Goal: Task Accomplishment & Management: Use online tool/utility

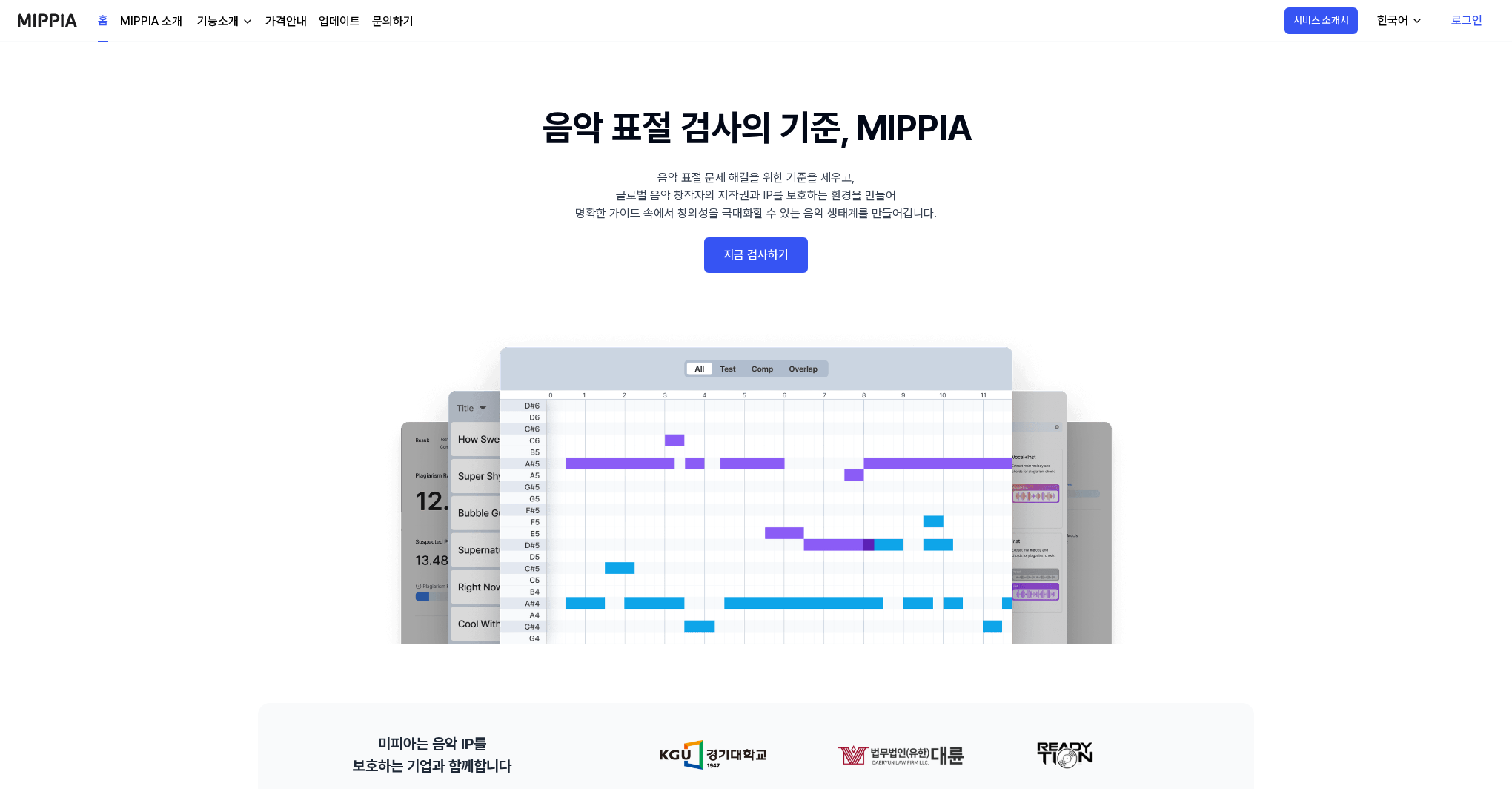
click at [775, 254] on link "지금 검사하기" at bounding box center [756, 255] width 104 height 35
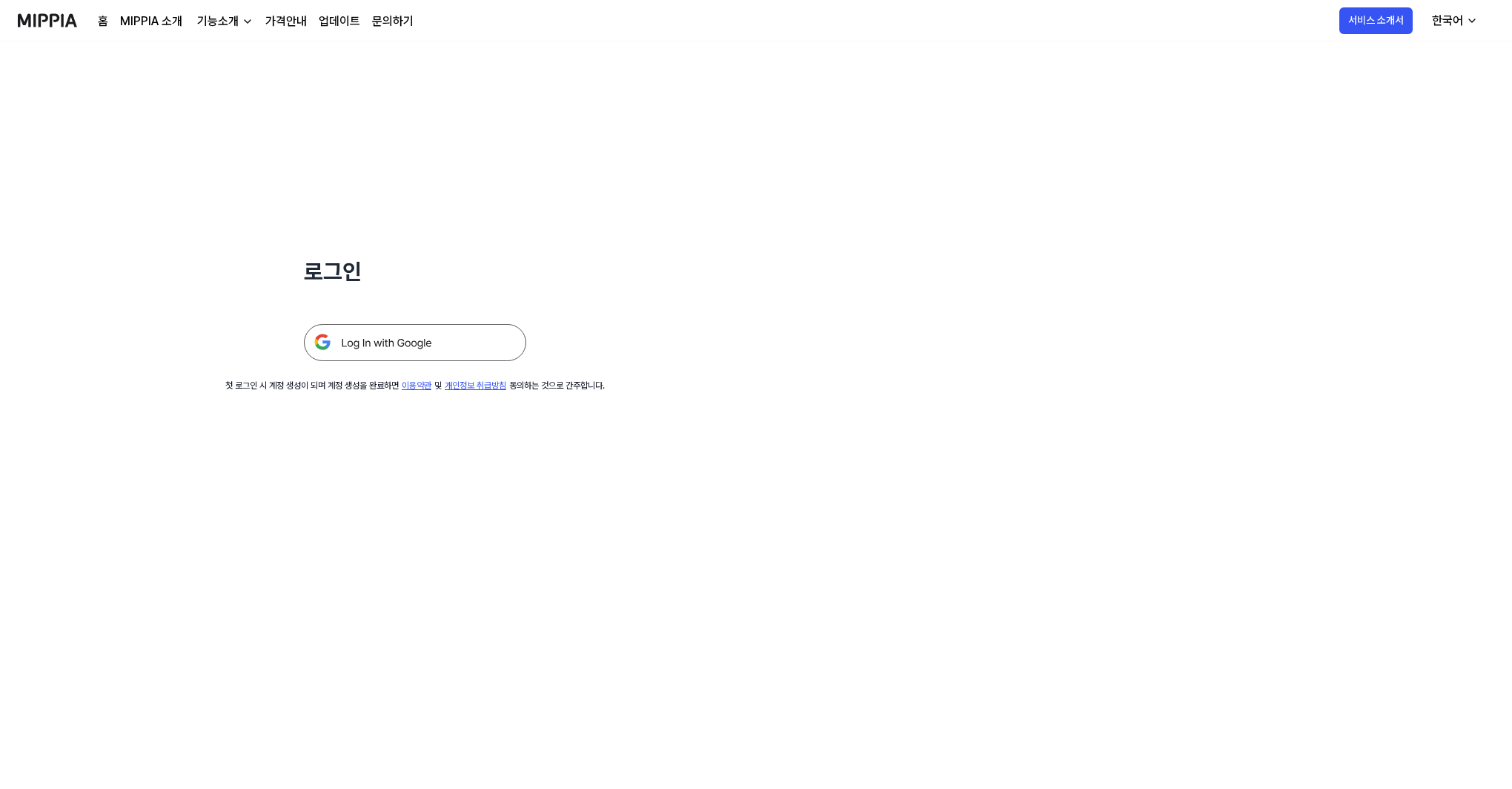
click at [419, 343] on img at bounding box center [415, 342] width 222 height 37
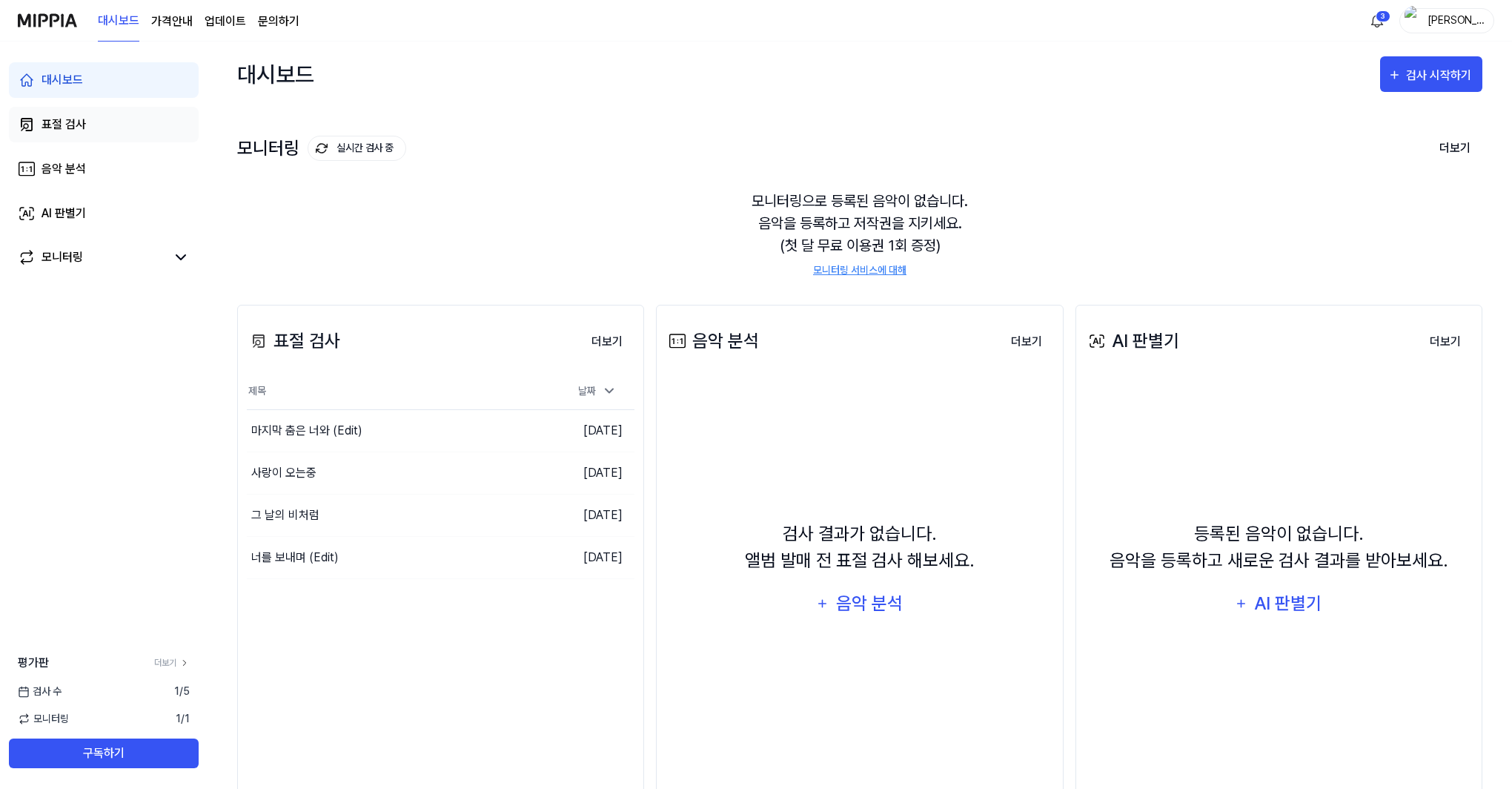
click at [88, 126] on link "표절 검사" at bounding box center [104, 125] width 190 height 35
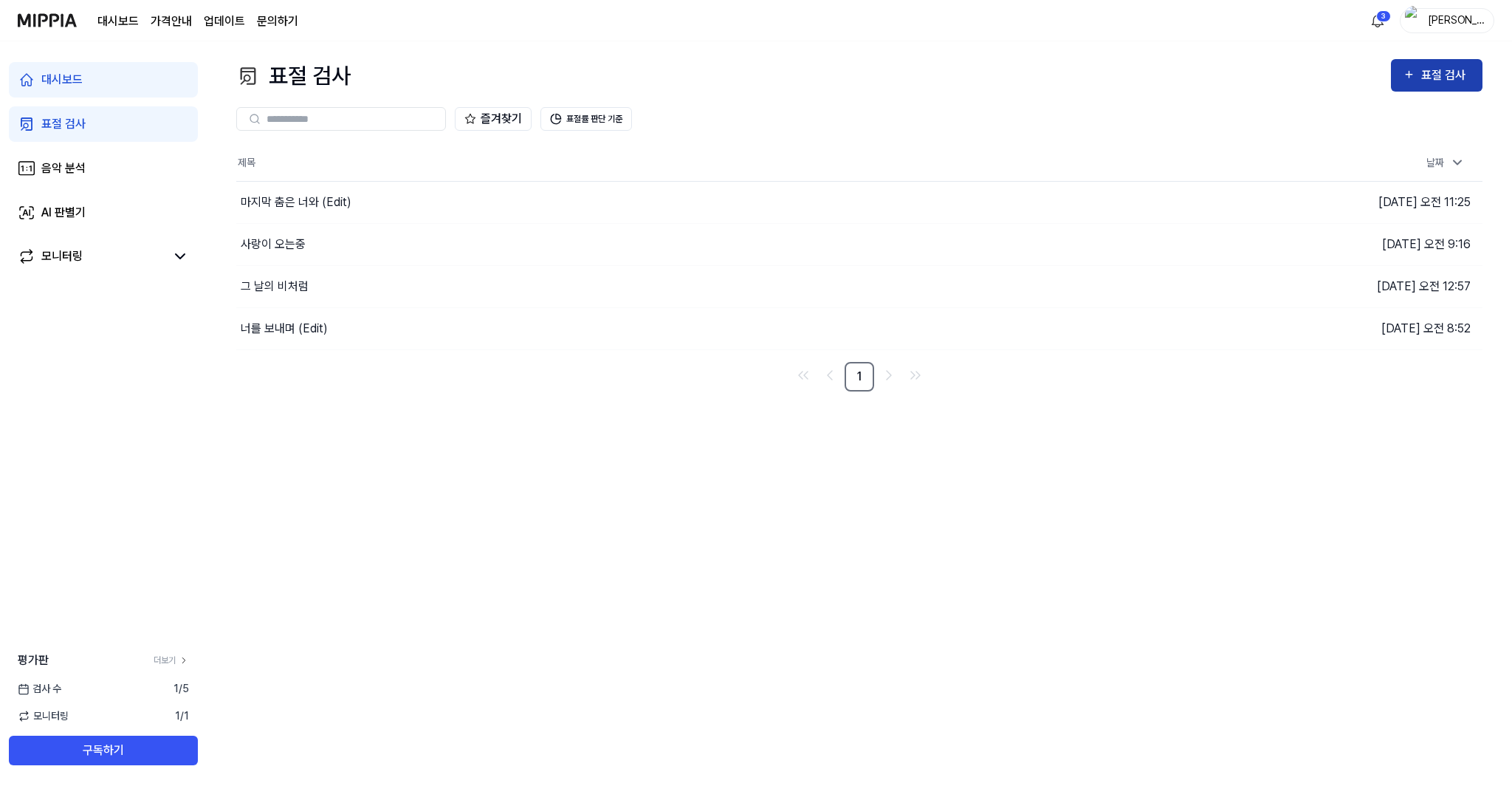
click at [1432, 74] on div "표절 검사" at bounding box center [1445, 75] width 49 height 19
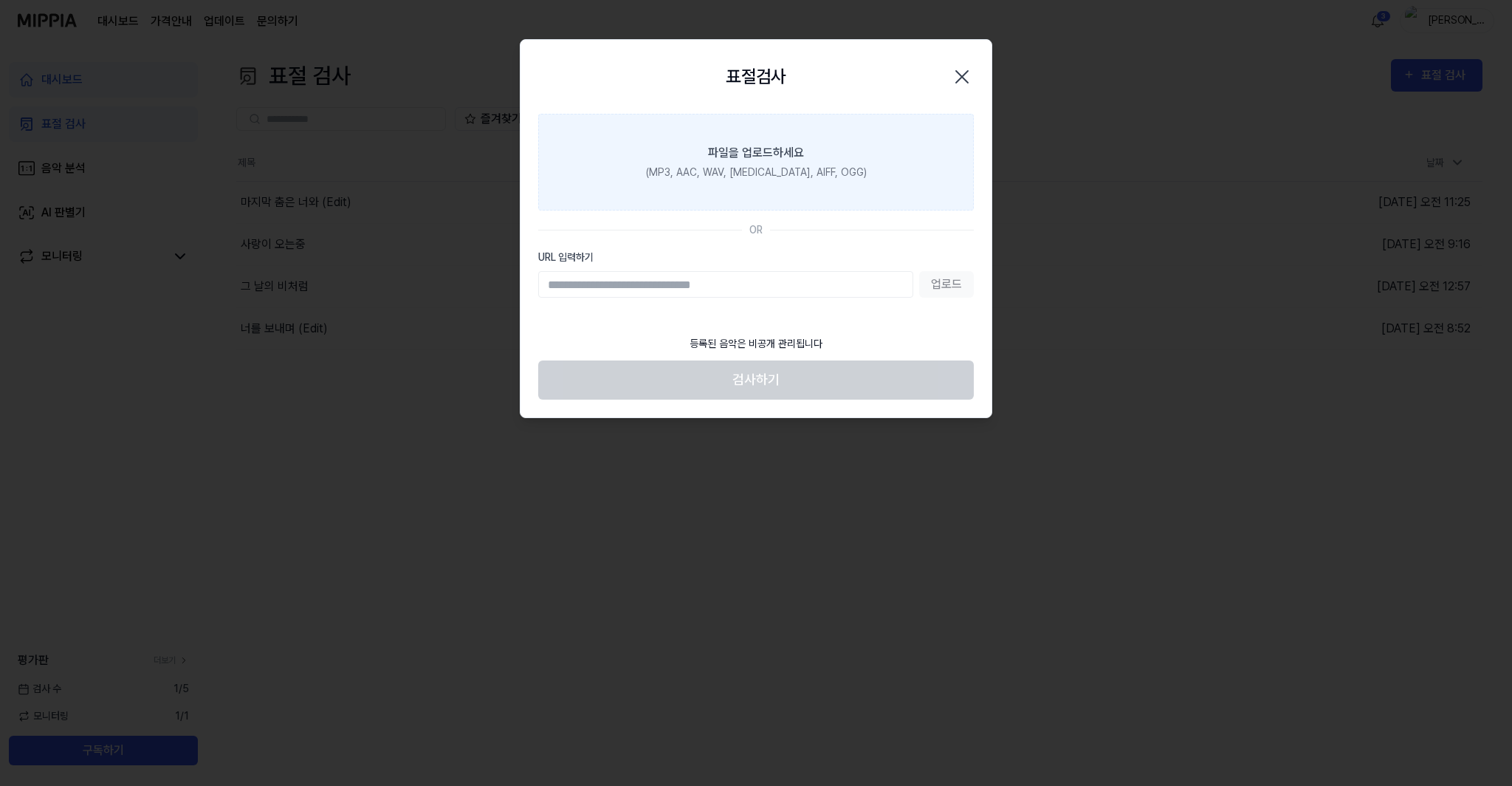
click at [768, 159] on div "파일을 업로드하세요" at bounding box center [756, 152] width 96 height 18
click at [0, 0] on input "파일을 업로드하세요 (MP3, AAC, WAV, [MEDICAL_DATA], AIFF, OGG)" at bounding box center [0, 0] width 0 height 0
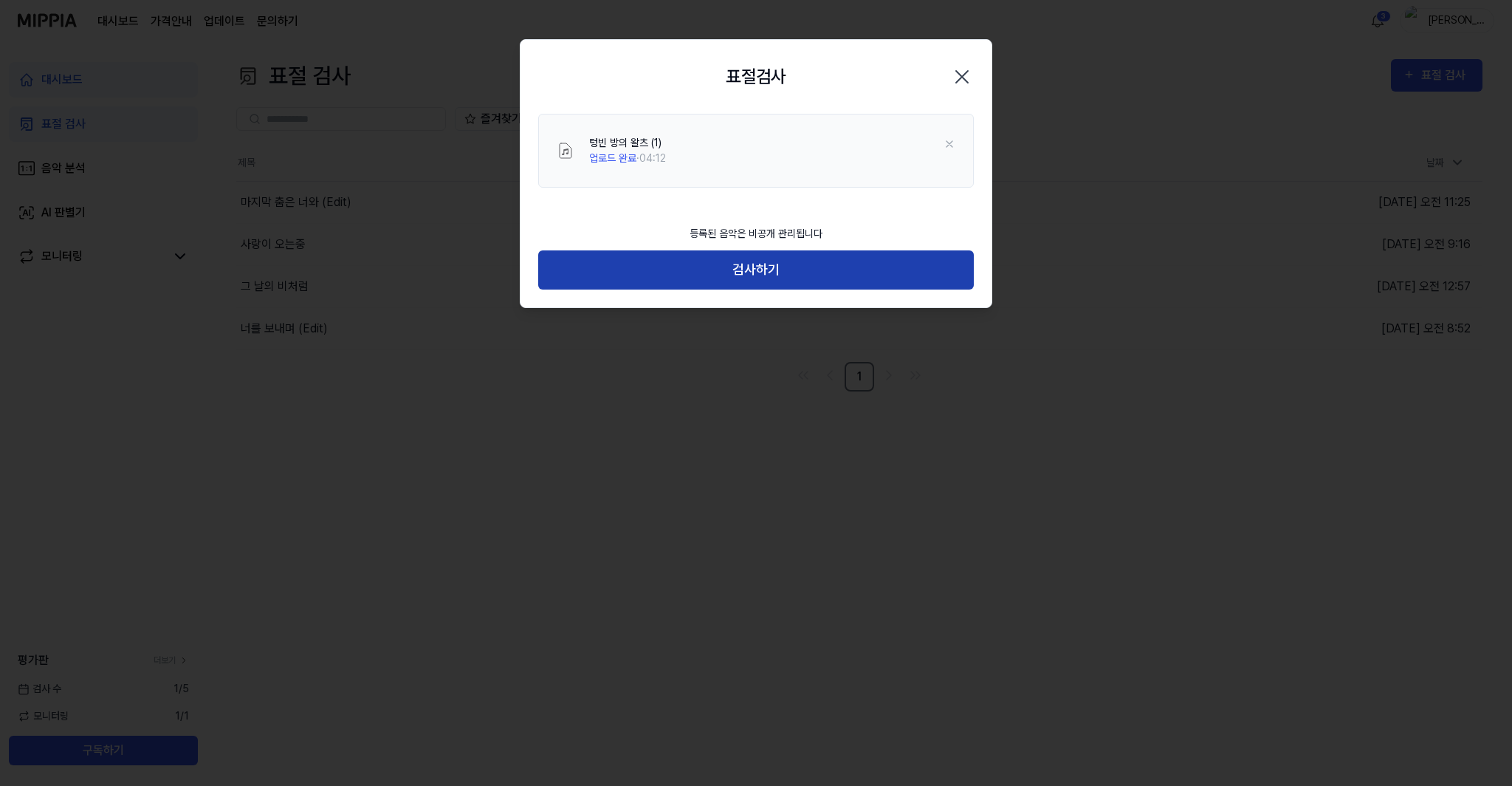
click at [760, 260] on button "검사하기" at bounding box center [756, 270] width 435 height 39
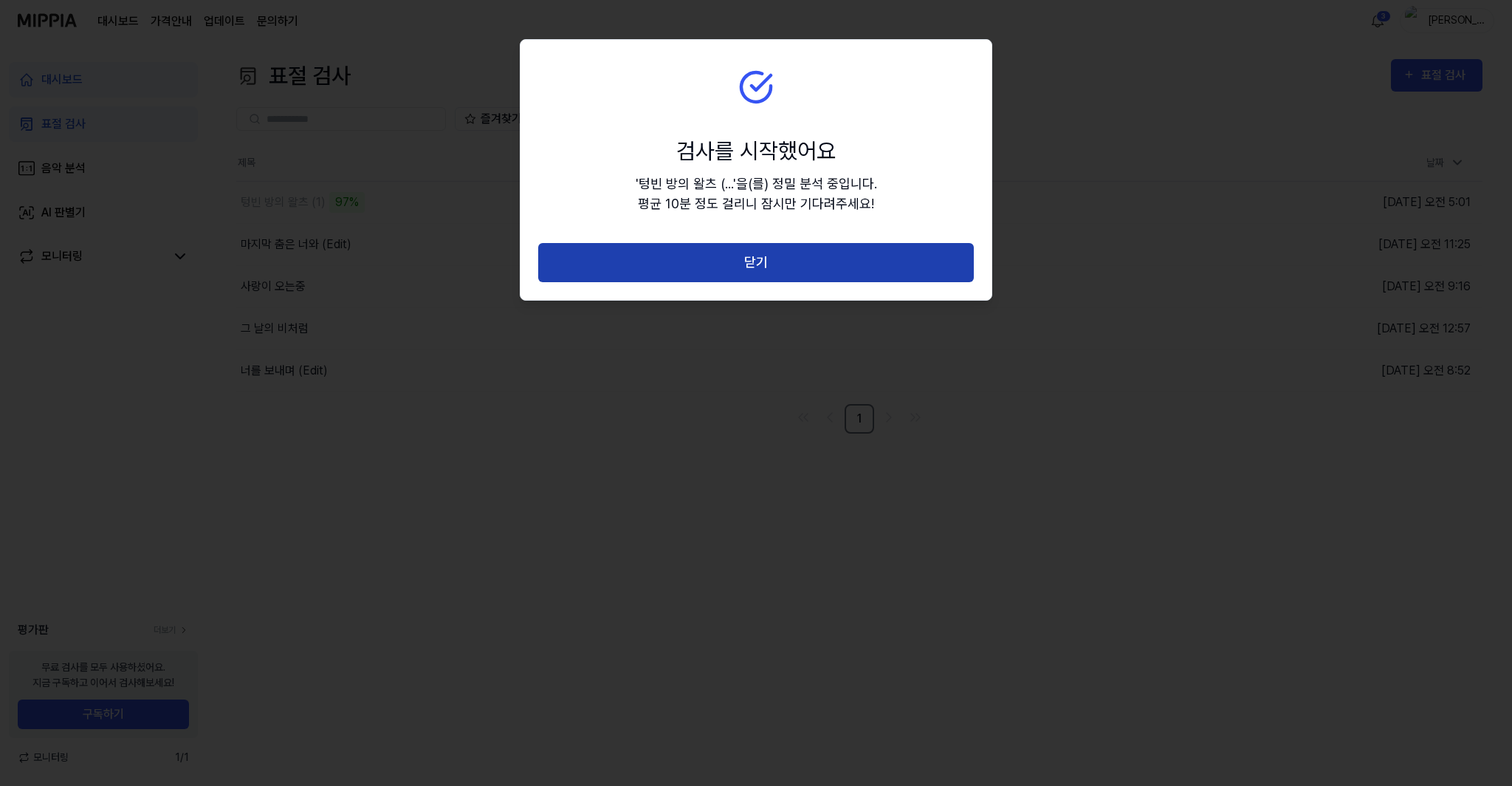
click at [783, 260] on button "닫기" at bounding box center [756, 262] width 435 height 39
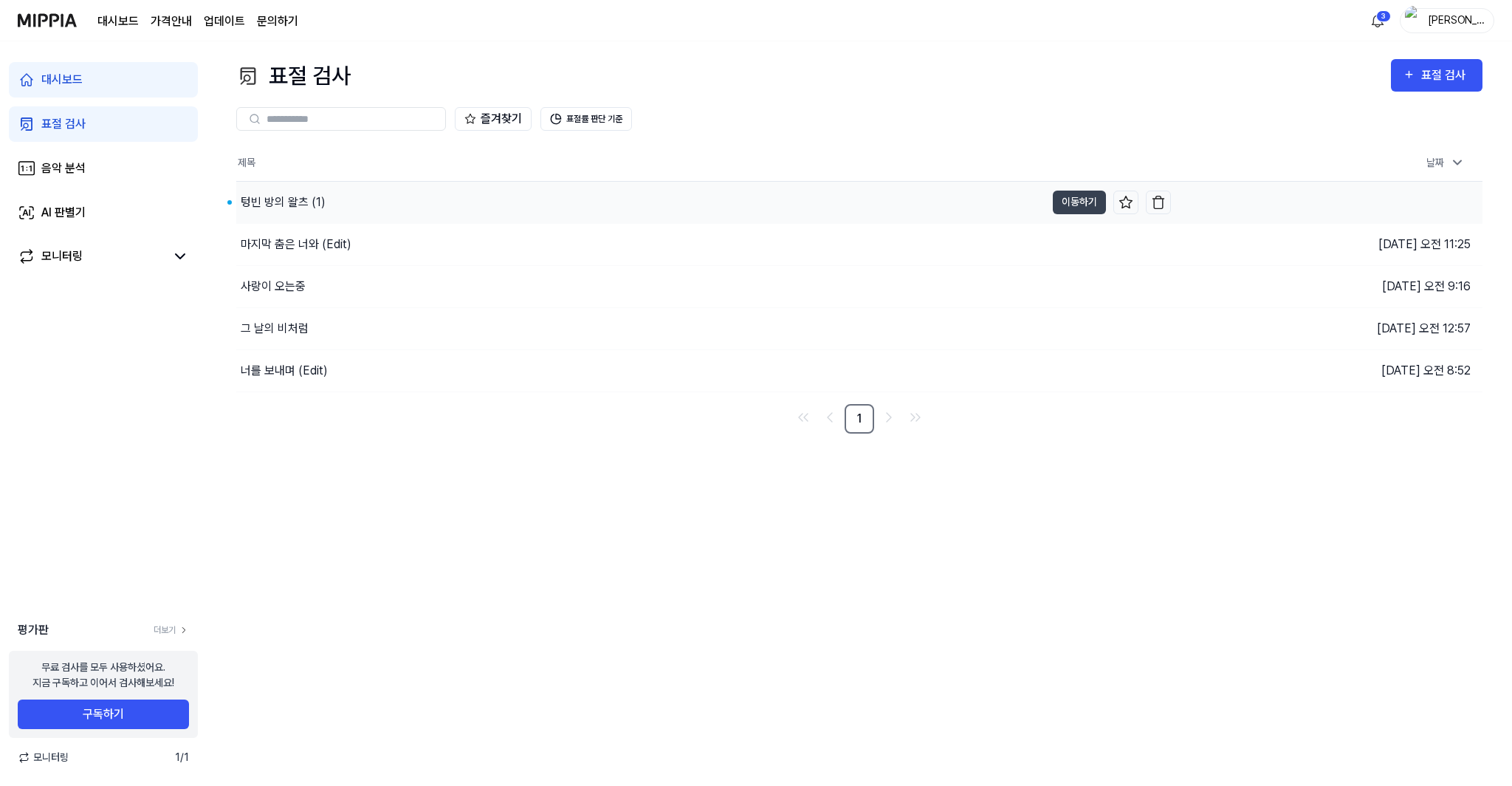
click at [335, 198] on div "텅빈 방의 왈츠 (1)" at bounding box center [640, 202] width 809 height 42
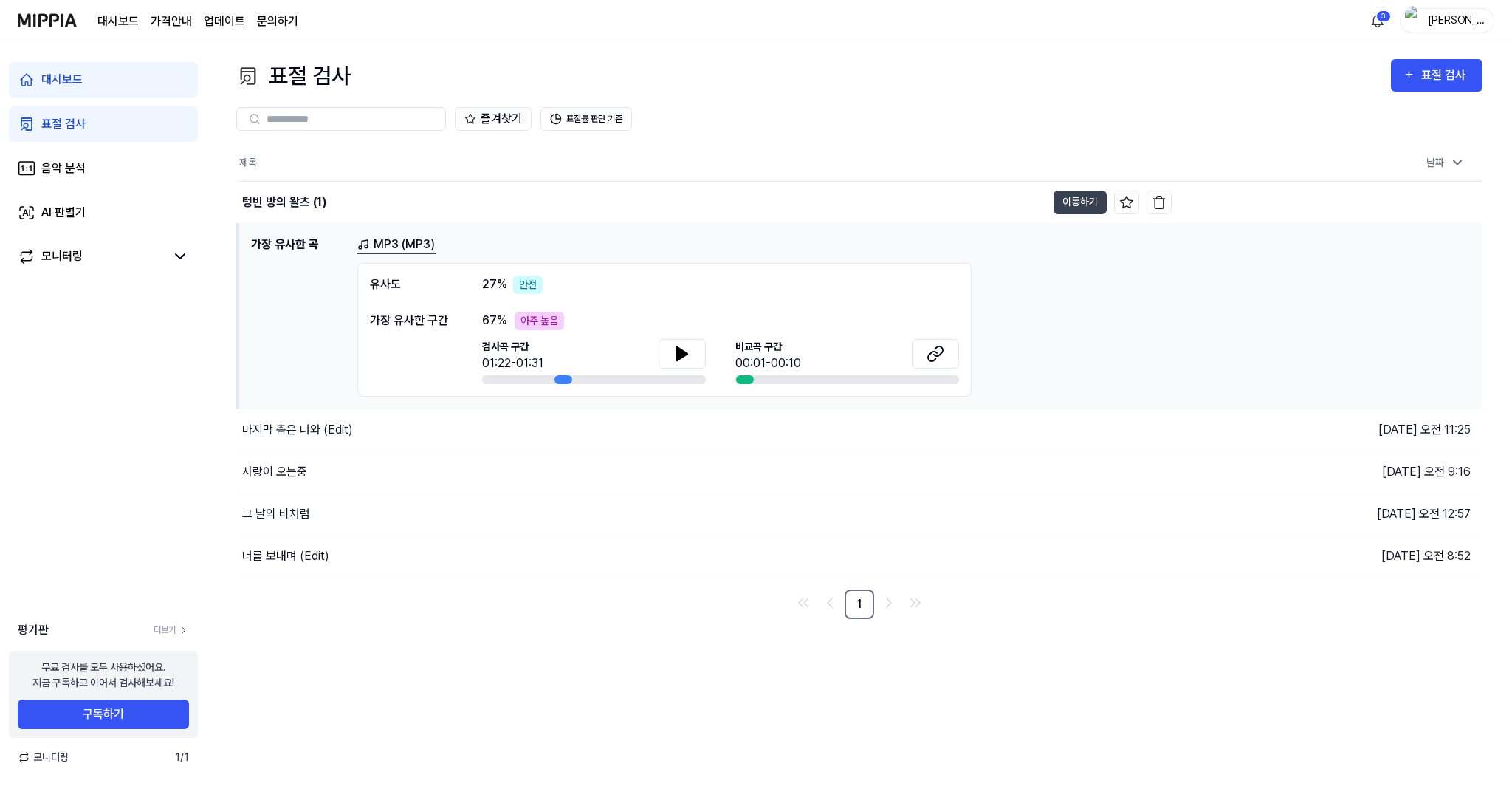
click at [1035, 357] on div "MP3 (MP3) 유사도 27 % 안전 가장 유사한 구간 67 % 아주 높음 검사곡 구간 01:22-01:31 [GEOGRAPHIC_DATA]…" at bounding box center [914, 316] width 1114 height 161
click at [405, 242] on link "MP3 (MP3)" at bounding box center [397, 245] width 79 height 19
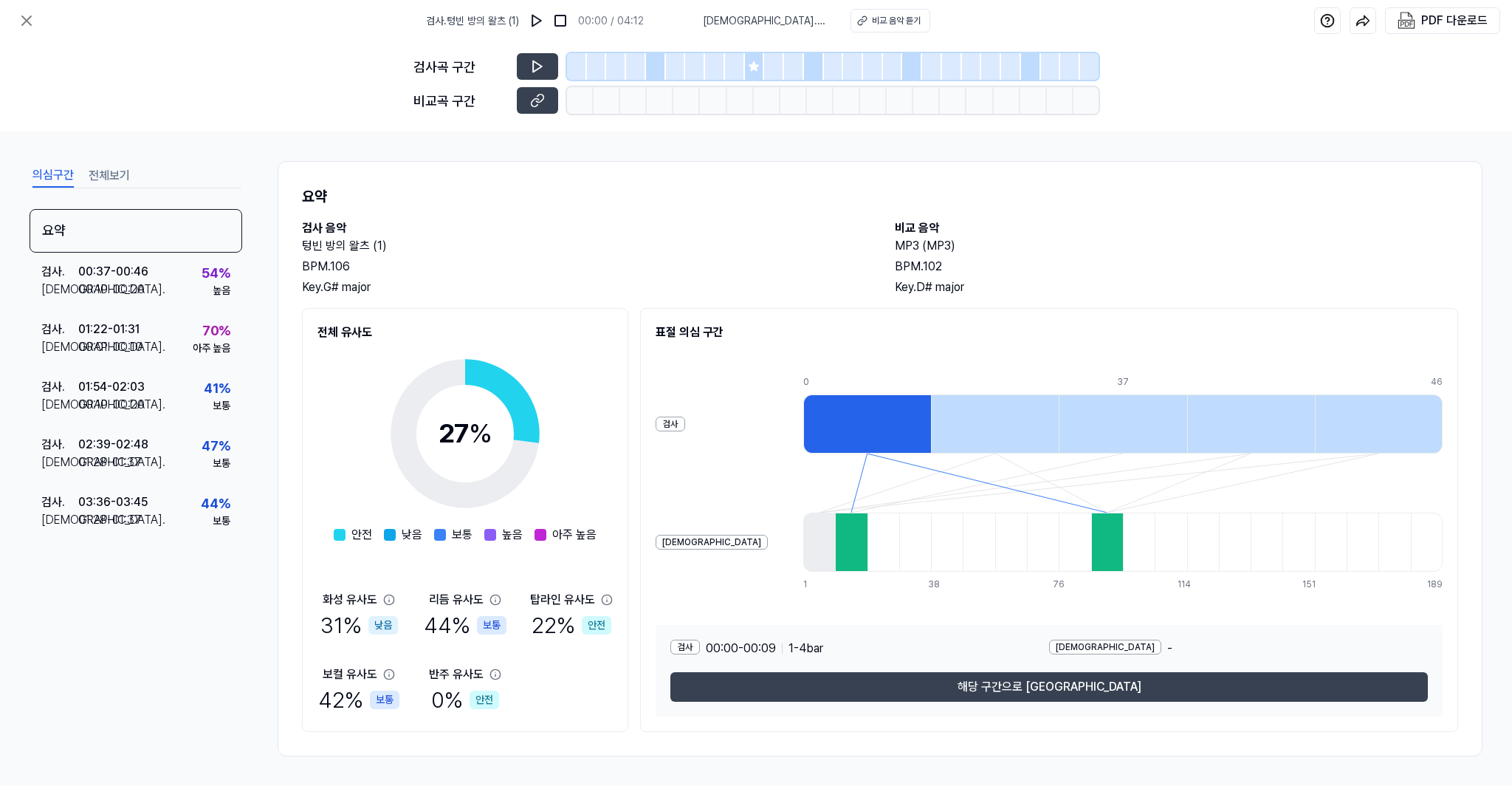
click at [1270, 95] on div "검사곡 구간 비교곡 구간" at bounding box center [756, 86] width 1512 height 90
click at [78, 281] on div "00:10 - 00:20" at bounding box center [111, 289] width 67 height 18
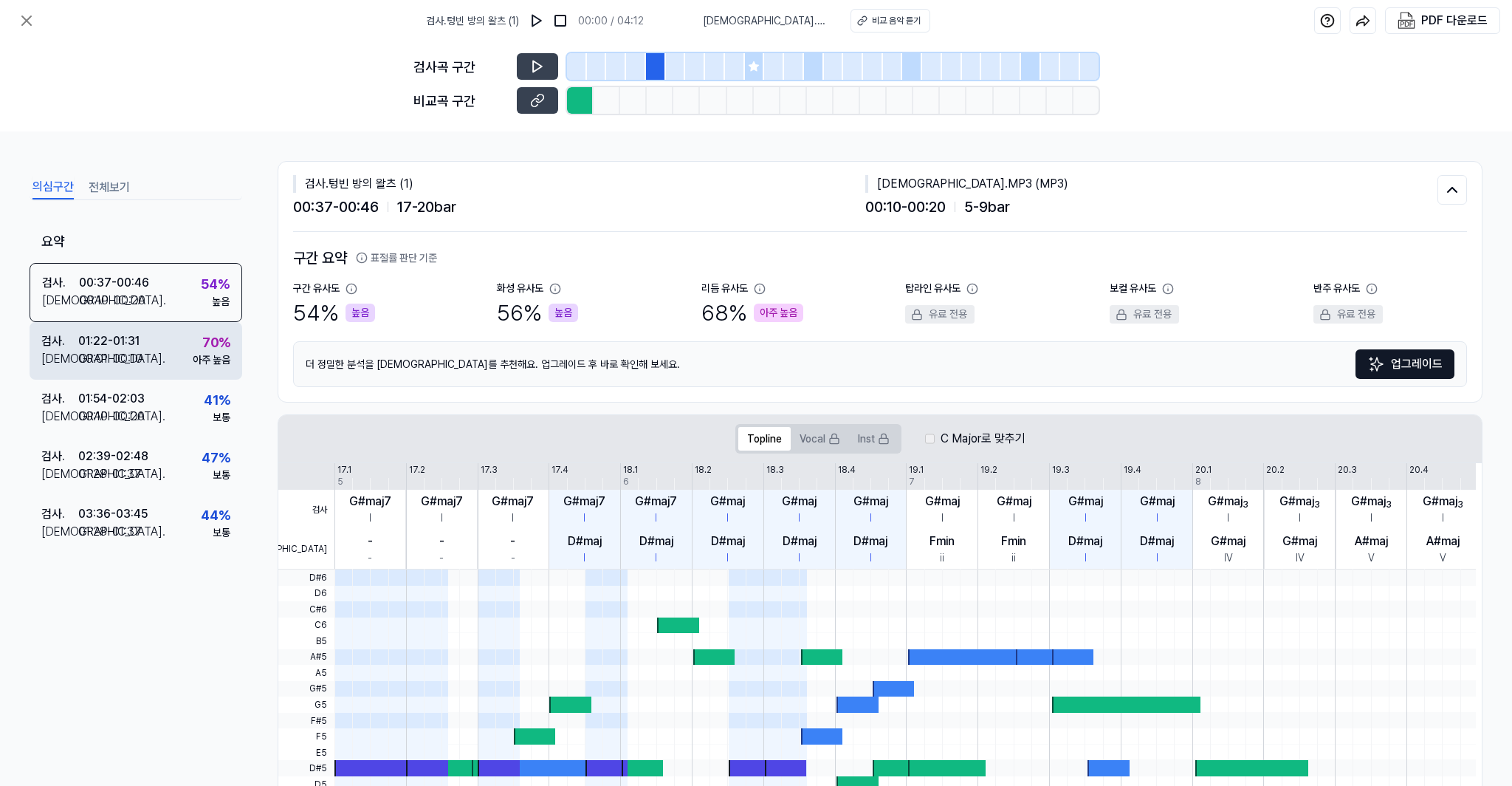
click at [107, 354] on div "00:01 - 00:10" at bounding box center [109, 359] width 64 height 18
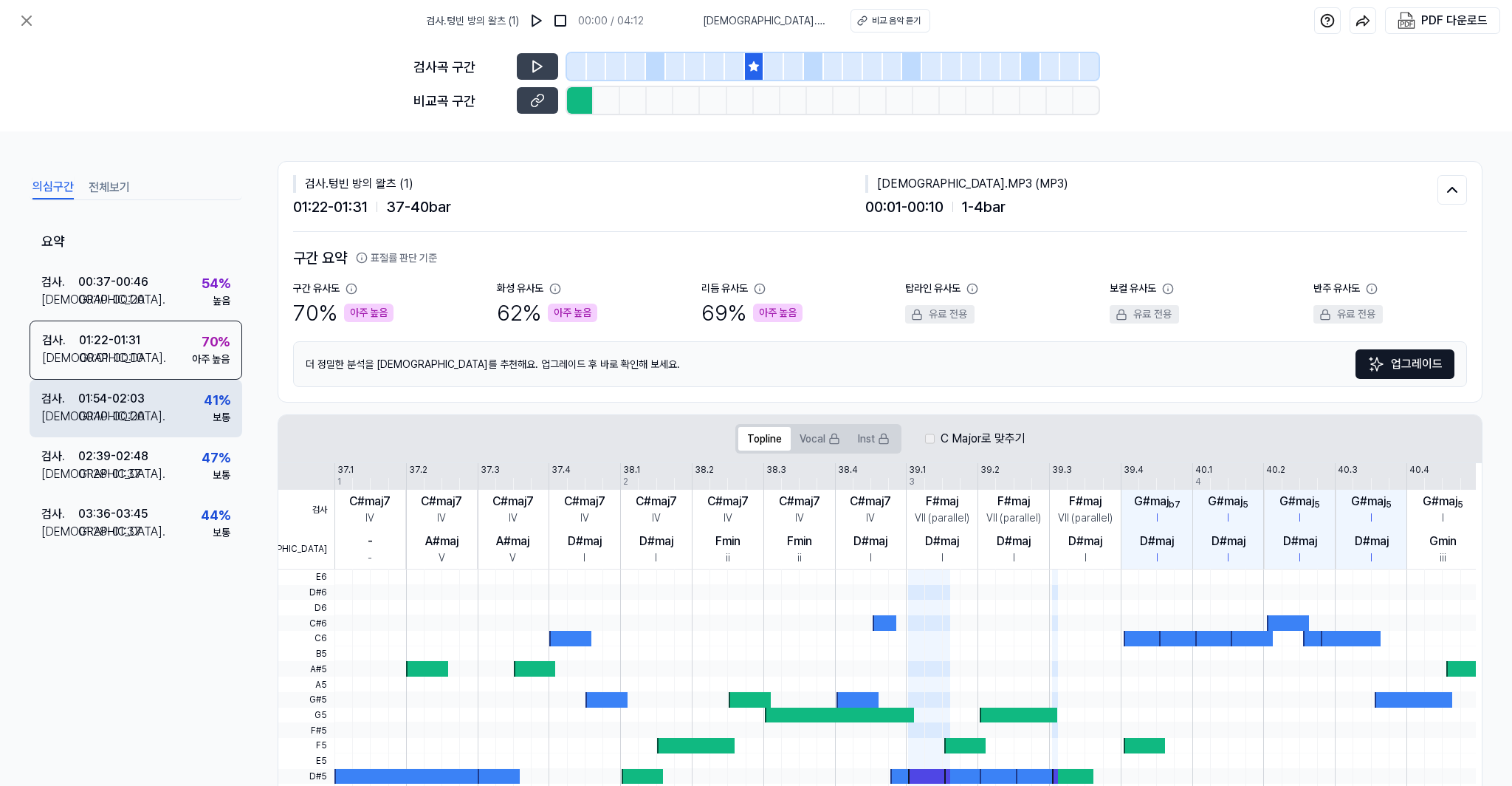
click at [125, 397] on div "01:54 - 02:03" at bounding box center [111, 399] width 67 height 18
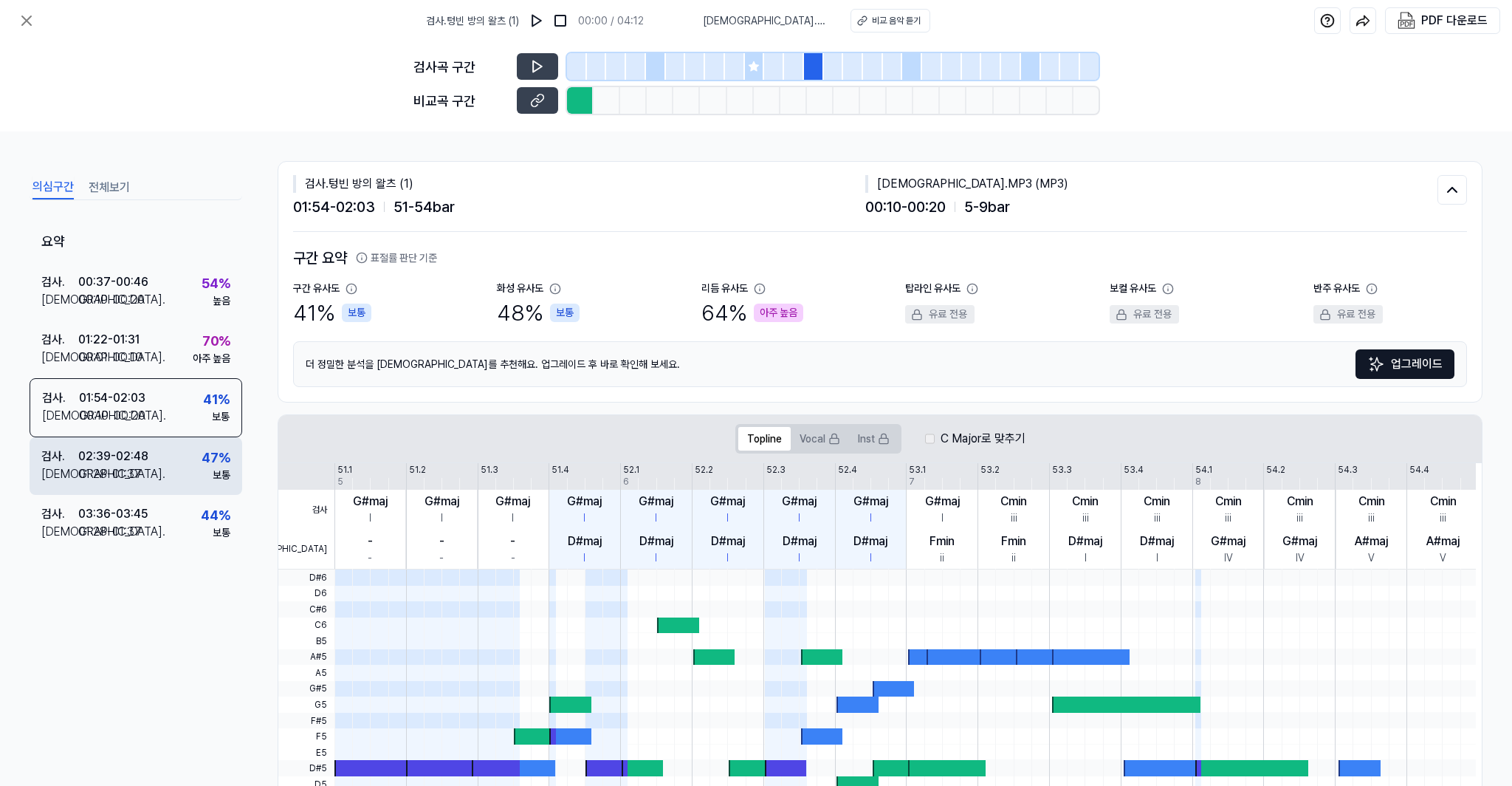
click at [123, 443] on div "검사 . 02:39 - 02:48 비교 . 01:28 - 01:37 47 % 보통" at bounding box center [135, 466] width 212 height 57
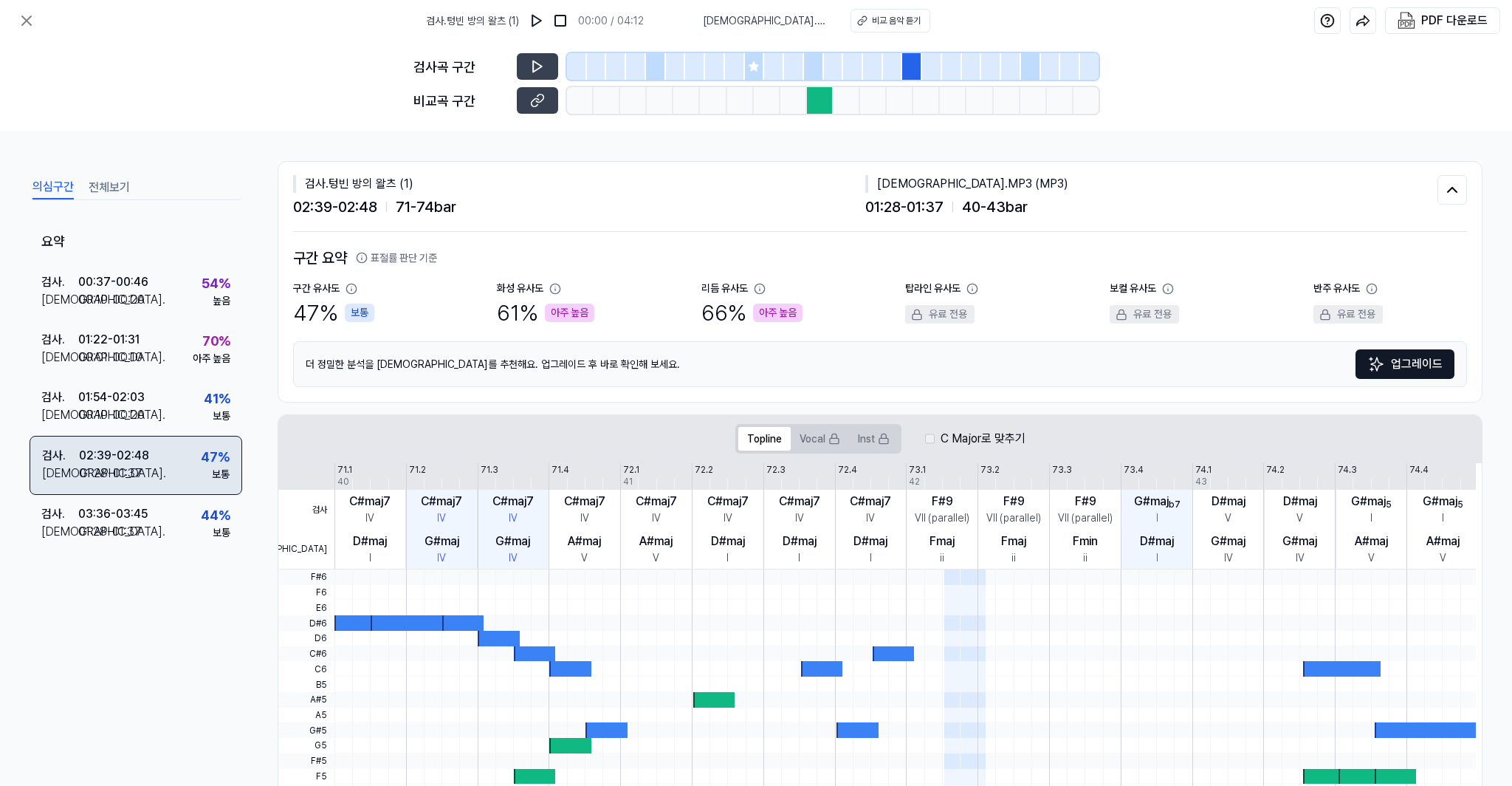
click at [109, 467] on div "01:28 - 01:37" at bounding box center [110, 473] width 63 height 18
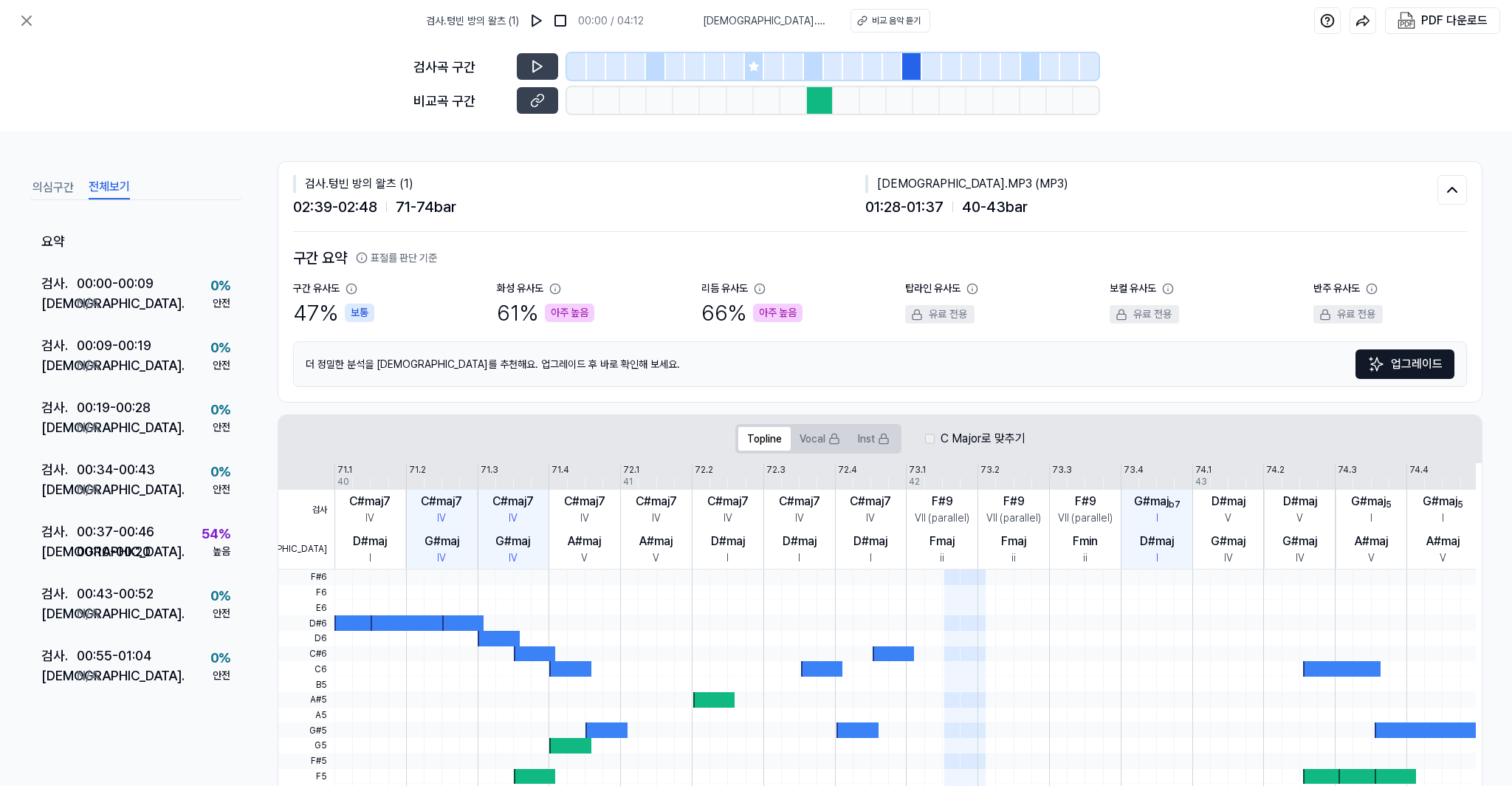
click at [109, 190] on button "전체보기" at bounding box center [109, 187] width 42 height 23
click at [1456, 188] on button at bounding box center [1452, 190] width 30 height 30
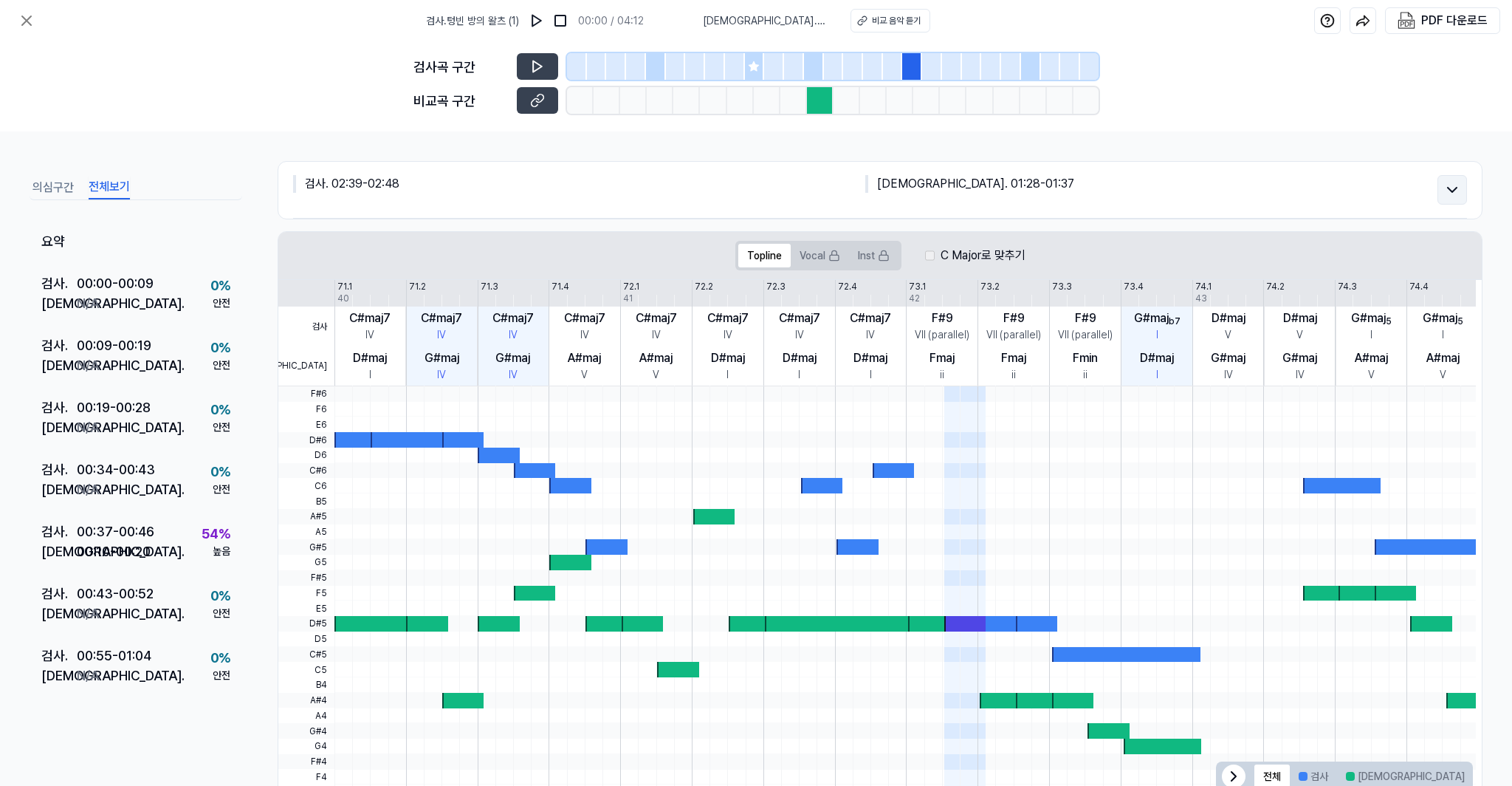
click at [1456, 188] on button at bounding box center [1452, 190] width 30 height 30
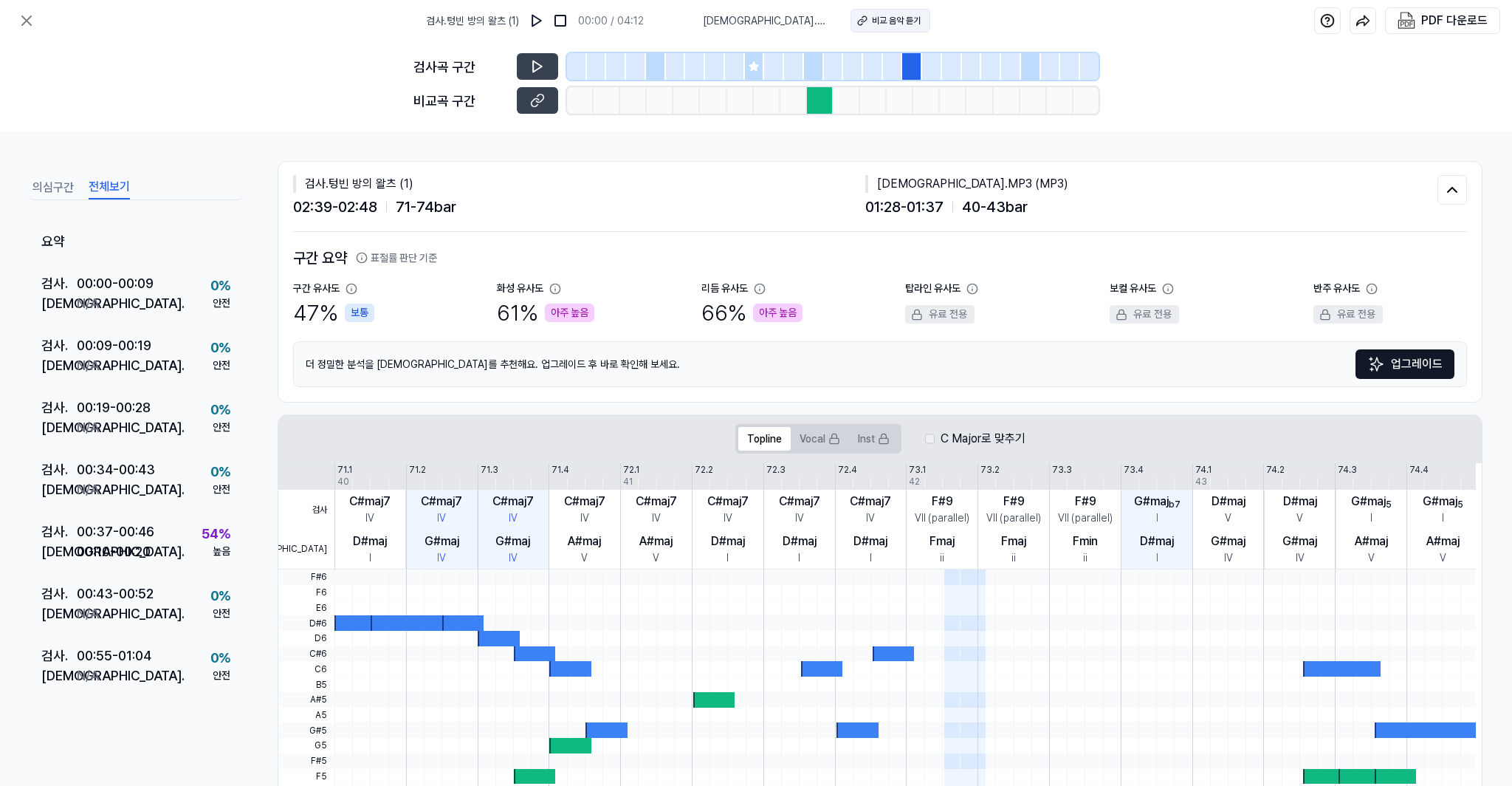
click at [872, 19] on div "비교 음악 듣기" at bounding box center [896, 20] width 49 height 13
click at [696, 358] on div "더 정밀한 분석을 [DEMOGRAPHIC_DATA]를 추천해요. 업그레이드 후 바로 확인해 보세요. 업그레이드" at bounding box center [879, 363] width 1174 height 45
click at [798, 429] on button "Vocal" at bounding box center [819, 438] width 58 height 23
click at [806, 441] on button "Vocal" at bounding box center [819, 438] width 58 height 23
click at [756, 441] on button "Topline" at bounding box center [764, 438] width 53 height 23
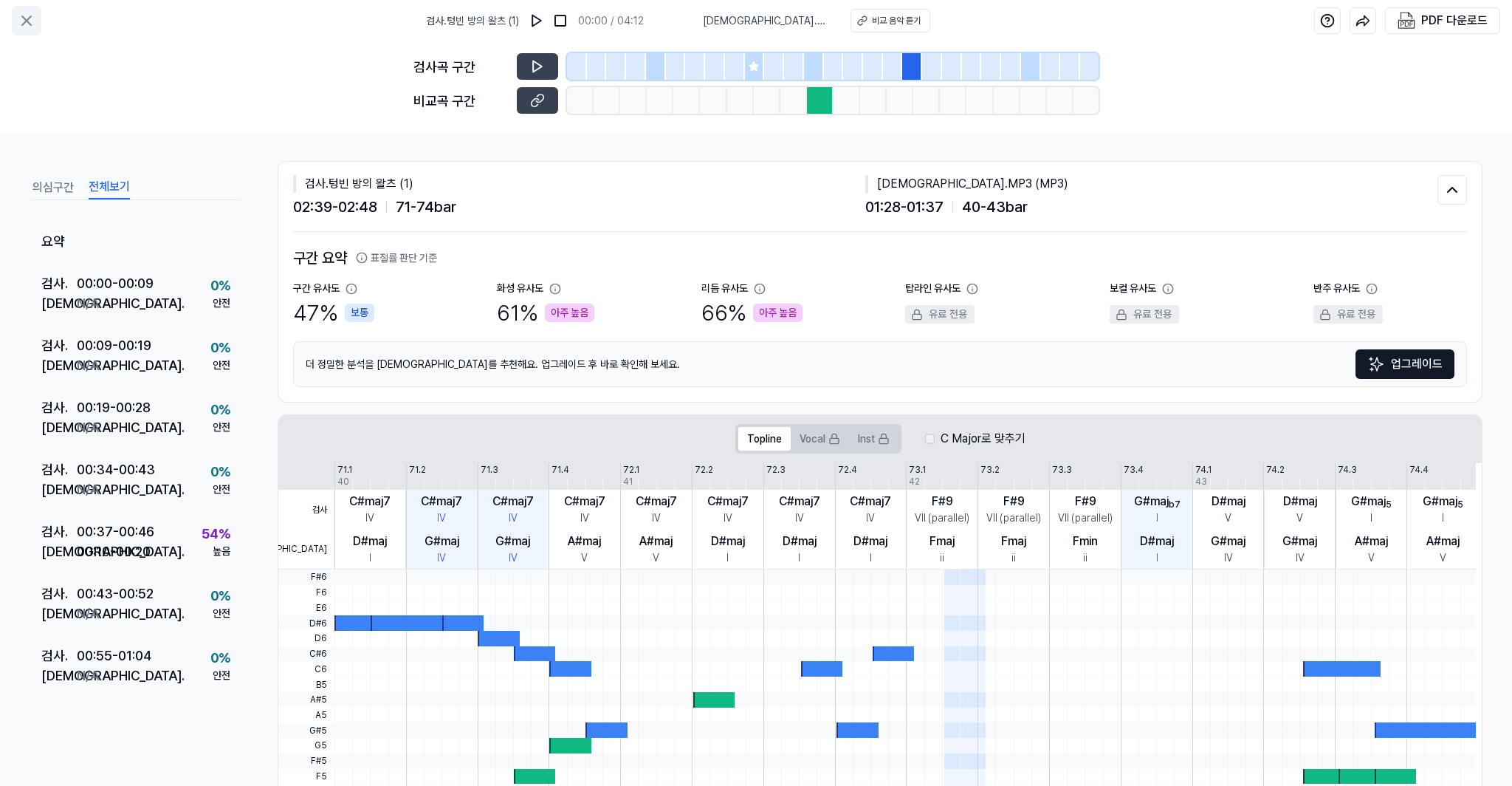
click at [19, 25] on icon at bounding box center [26, 20] width 18 height 18
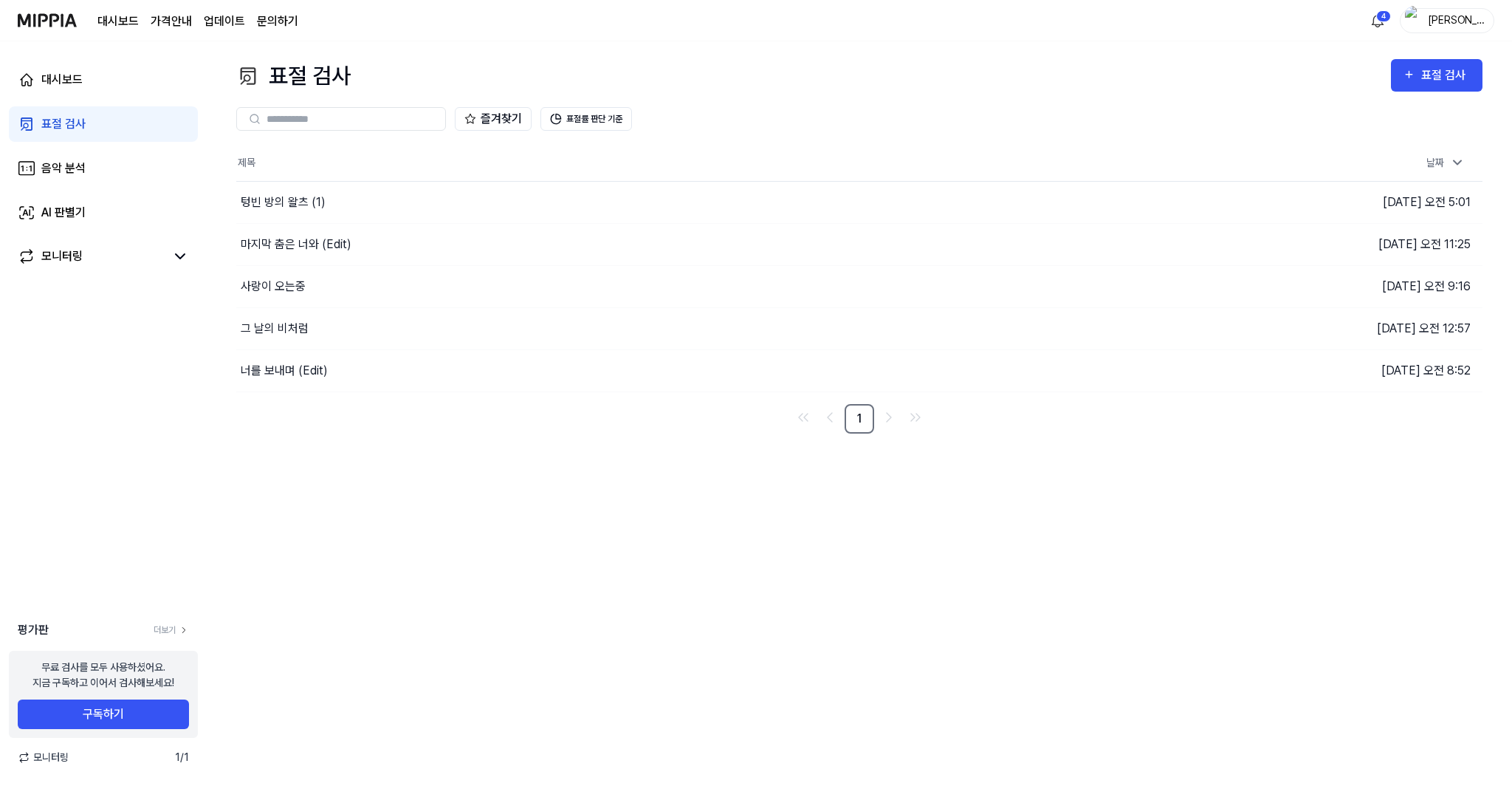
click at [518, 497] on div "표절 검사 표절 검사 표절 검사 음악 분석 AI 판별기 즐겨찾기 표절률 판단 기준 제목 날짜 텅빈 방의 왈츠 (1) 이동하기 [DATE] 오전…" at bounding box center [859, 413] width 1305 height 744
click at [121, 120] on link "표절 검사" at bounding box center [104, 124] width 189 height 35
click at [1063, 194] on button "이동하기" at bounding box center [1078, 202] width 53 height 23
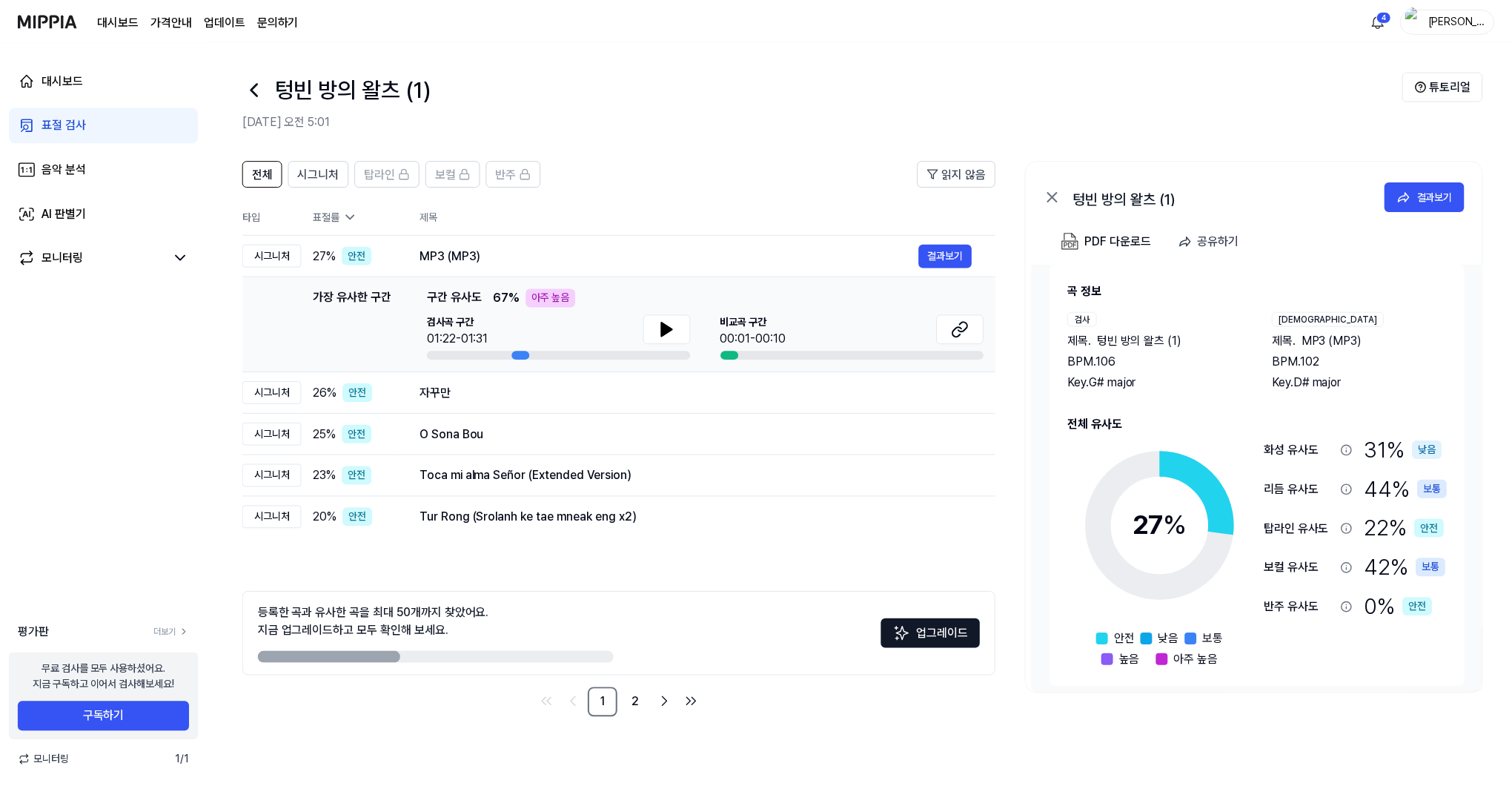
scroll to position [24, 0]
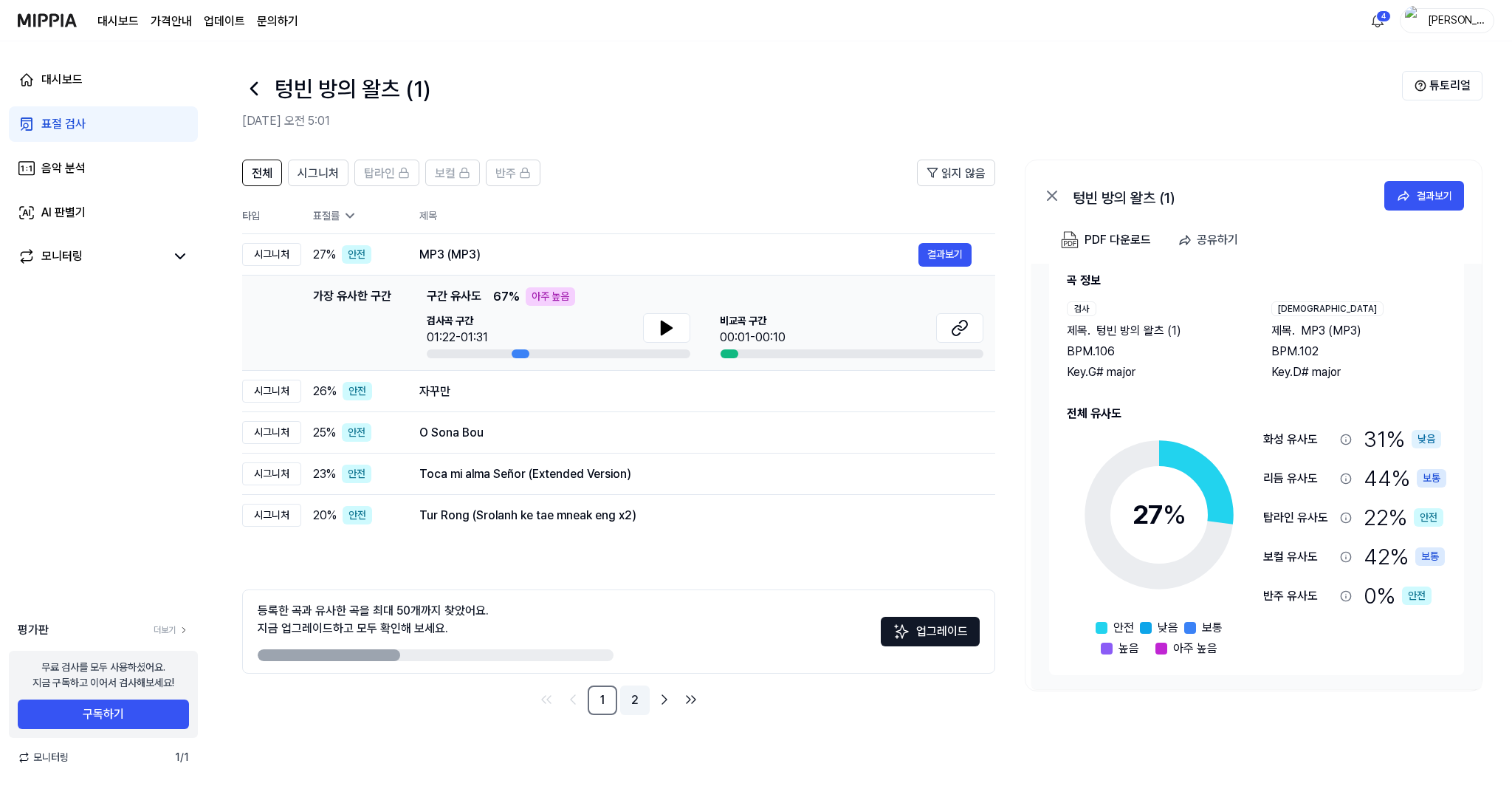
click at [638, 704] on link "2" at bounding box center [635, 700] width 30 height 30
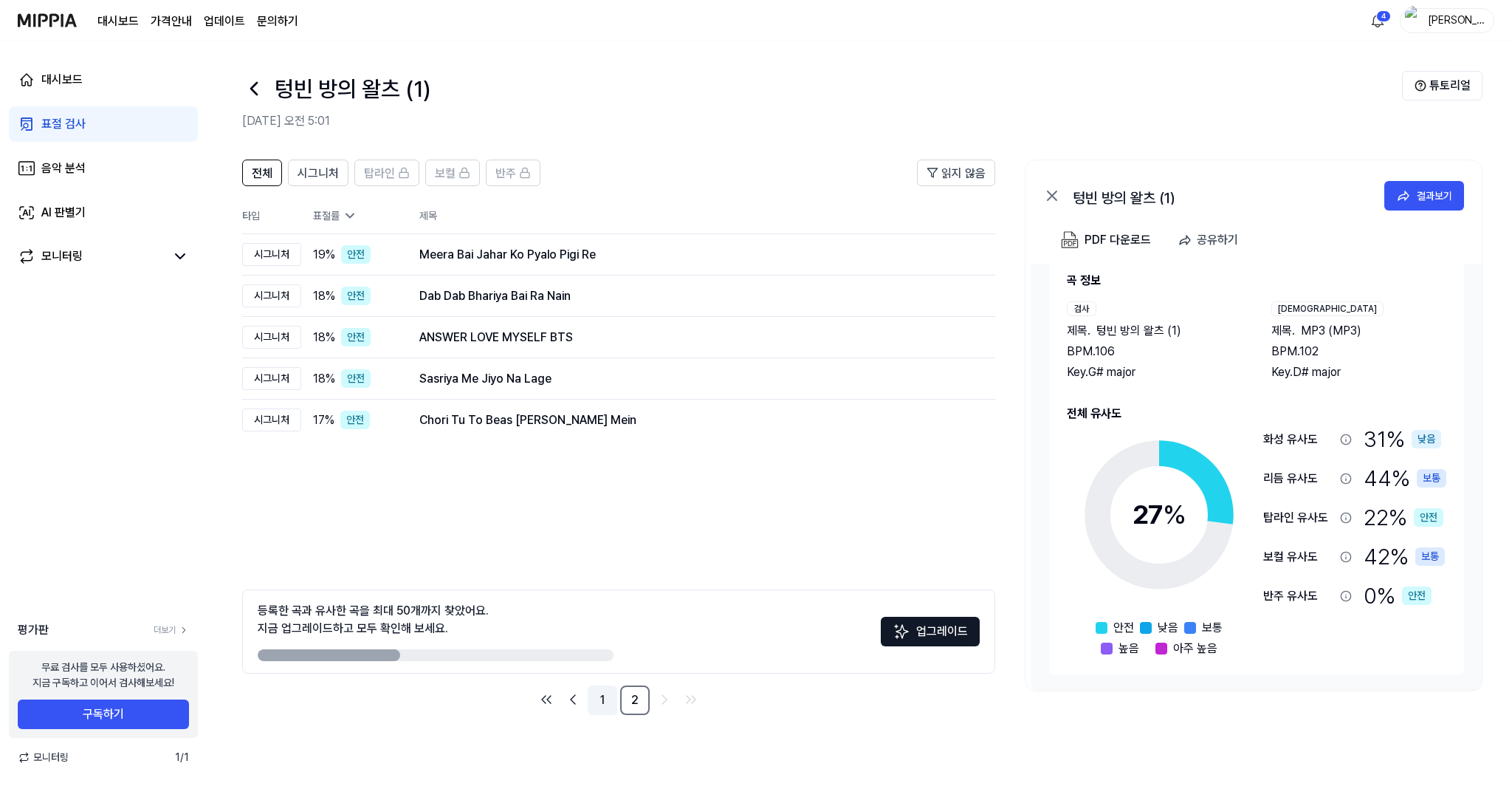
click at [606, 701] on link "1" at bounding box center [602, 700] width 30 height 30
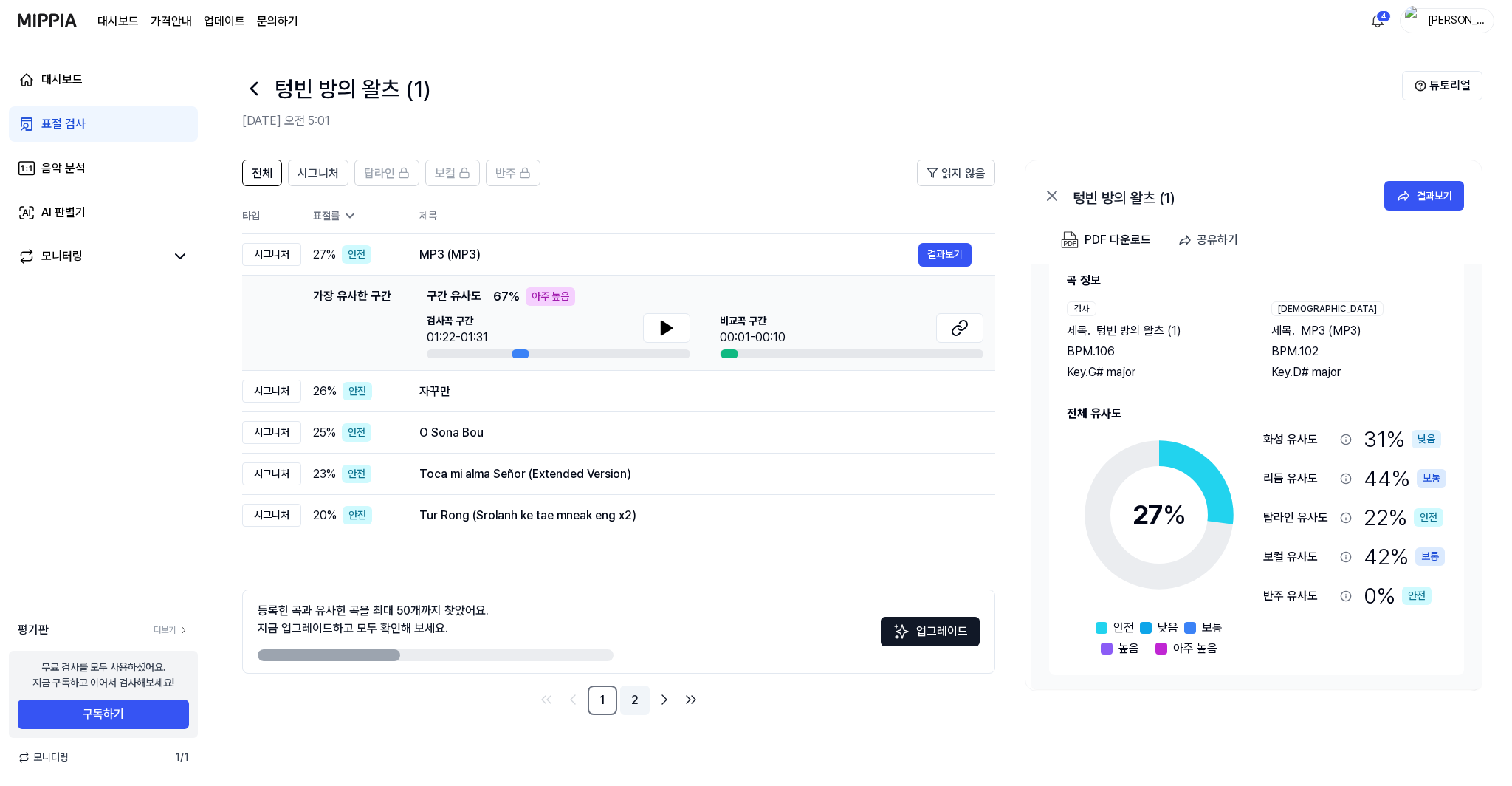
click at [630, 693] on link "2" at bounding box center [635, 700] width 30 height 30
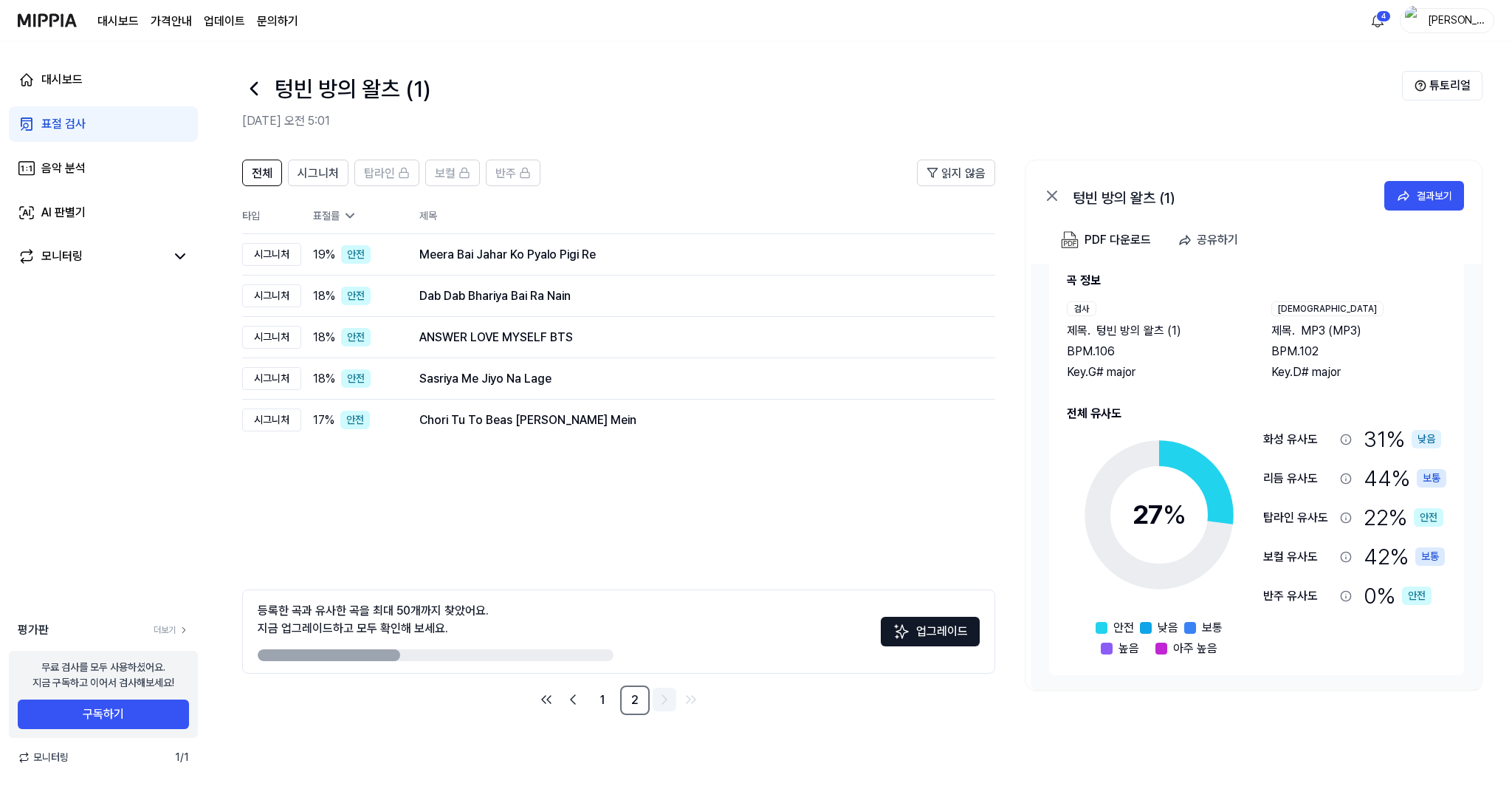
click at [664, 694] on icon "Go to next page" at bounding box center [664, 699] width 18 height 18
click at [592, 713] on link "1" at bounding box center [602, 700] width 30 height 30
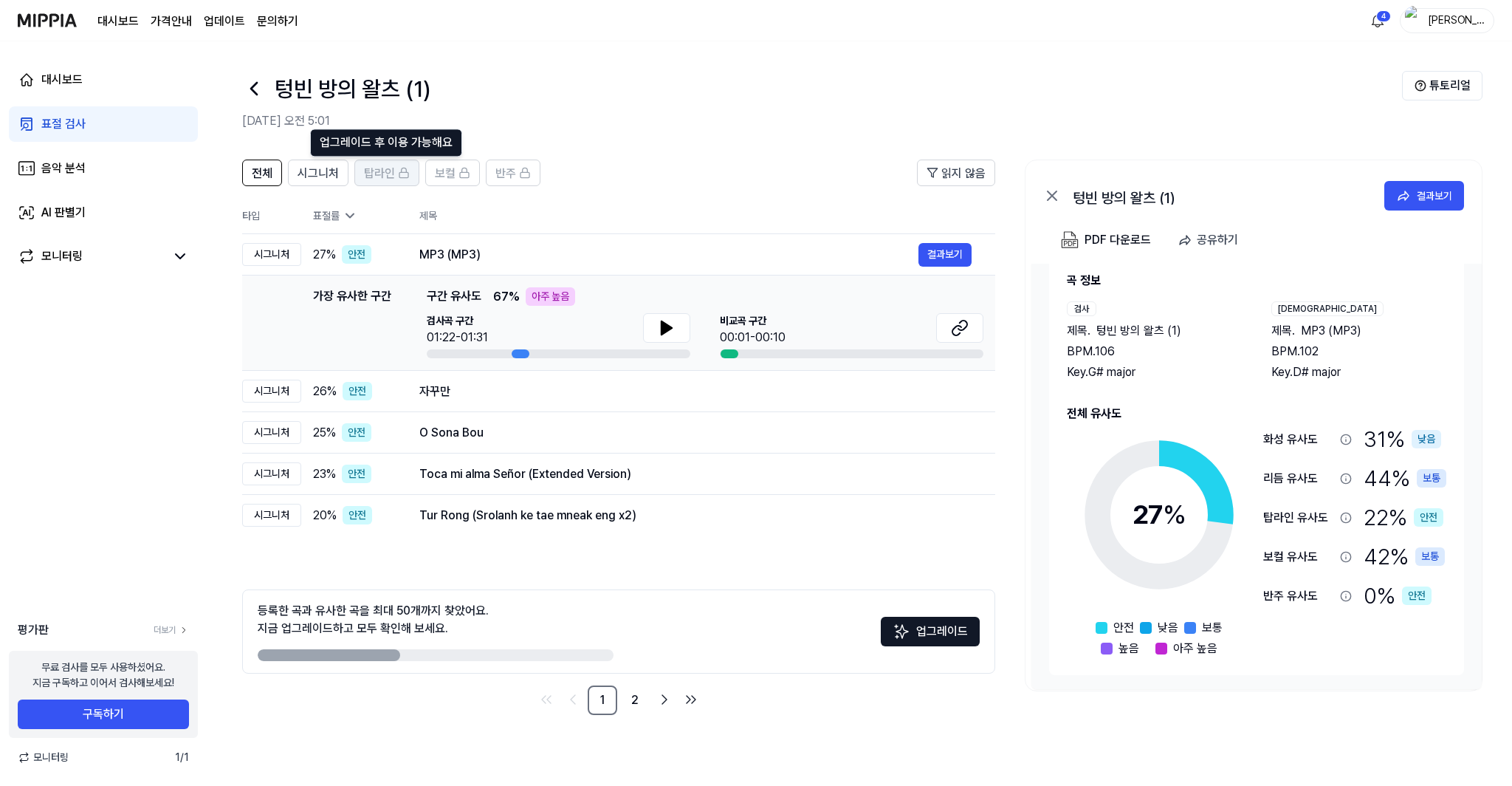
click at [375, 169] on span "탑라인" at bounding box center [379, 173] width 31 height 18
click at [449, 175] on span "보컬" at bounding box center [445, 173] width 20 height 18
drag, startPoint x: 499, startPoint y: 168, endPoint x: 435, endPoint y: 184, distance: 66.0
click at [499, 168] on span "반주" at bounding box center [506, 173] width 20 height 18
click at [312, 177] on span "시그니처" at bounding box center [318, 173] width 42 height 18
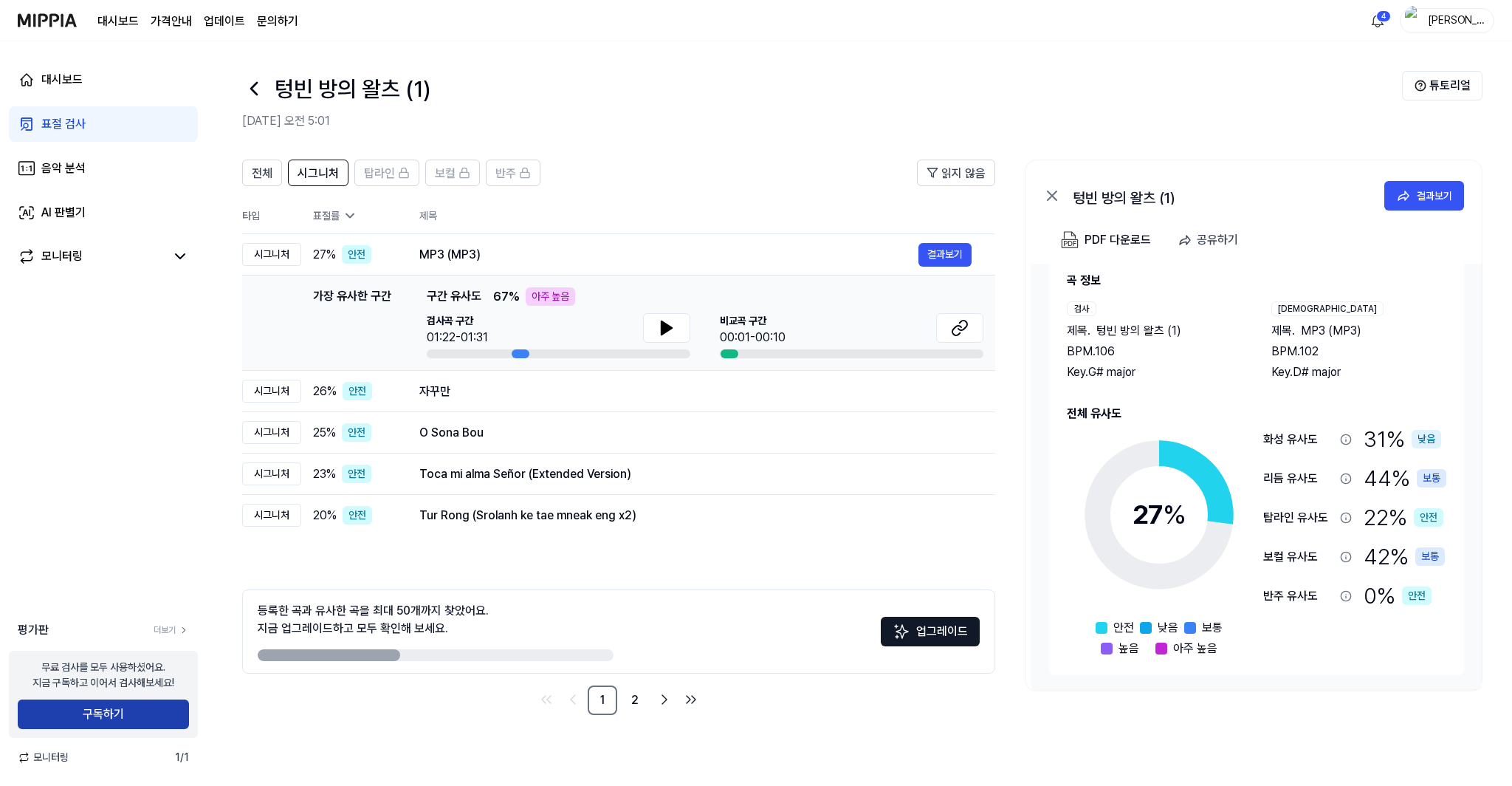
click at [118, 715] on button "구독하기" at bounding box center [103, 715] width 171 height 30
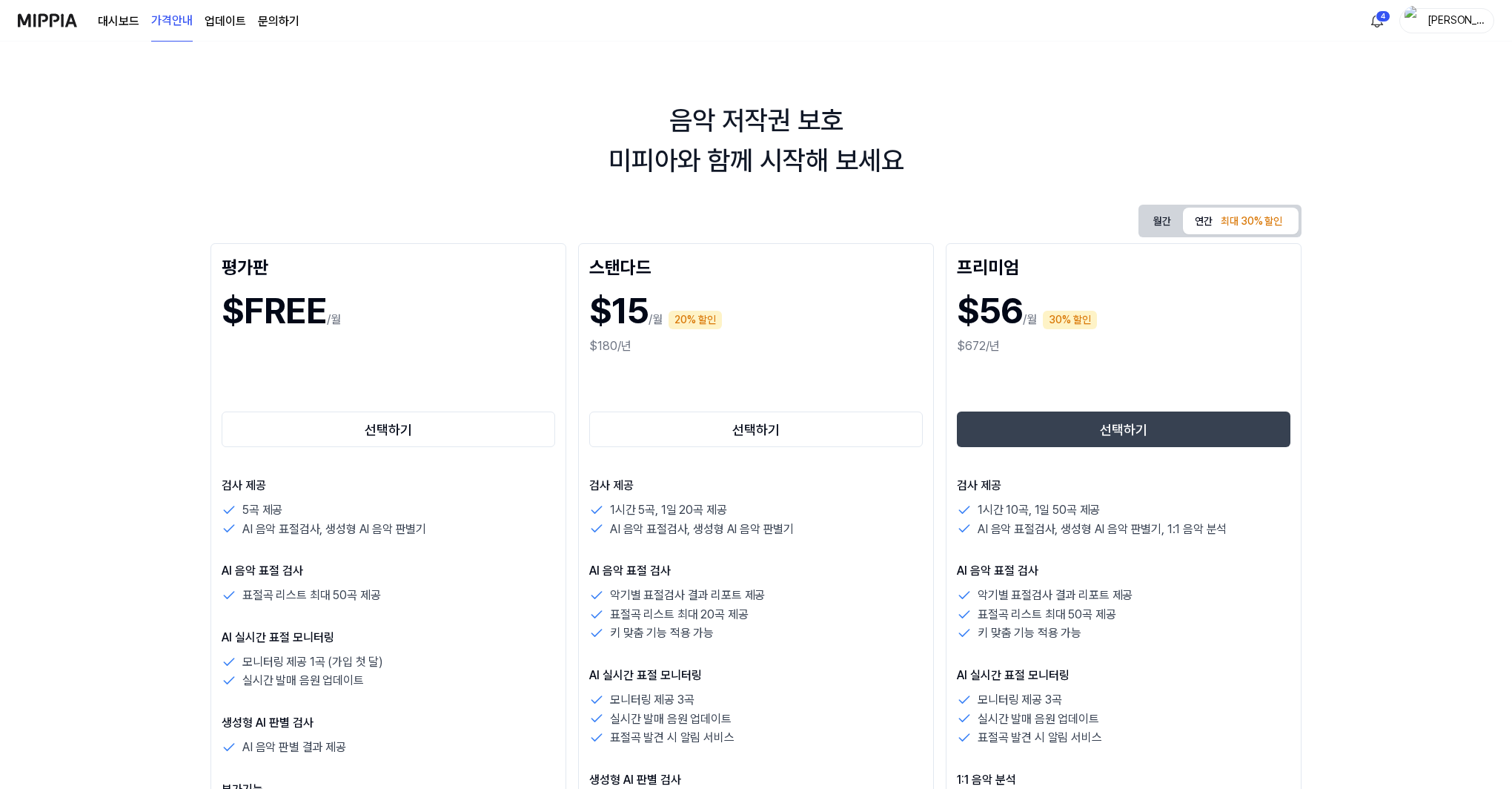
click at [1164, 217] on button "월간" at bounding box center [1162, 221] width 42 height 27
